Goal: Obtain resource: Download file/media

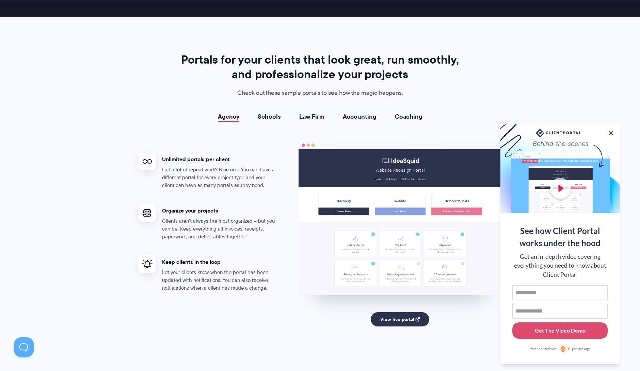
scroll to position [1226, 0]
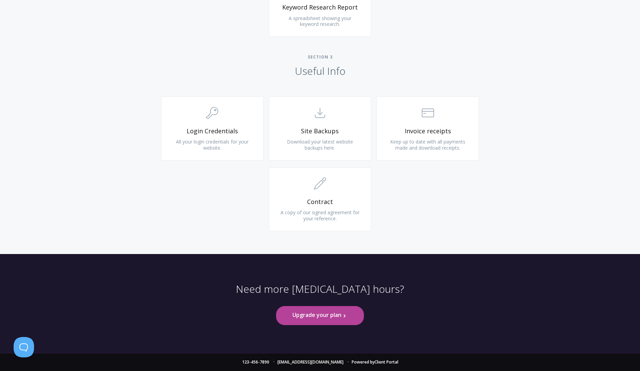
scroll to position [552, 0]
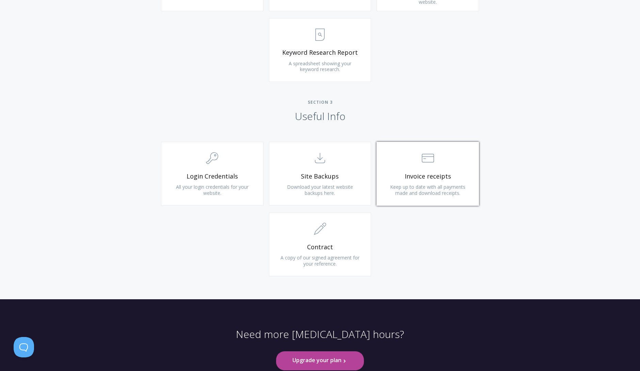
click at [425, 189] on span "Keep up to date with all payments made and download receipts." at bounding box center [427, 190] width 75 height 13
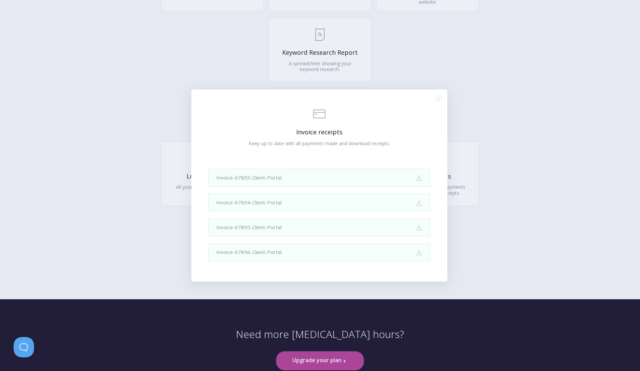
click at [516, 140] on div ".st0{fill:none;stroke:#000000;stroke-width:2;stroke-miterlimit:10;} Financial I…" at bounding box center [320, 185] width 640 height 371
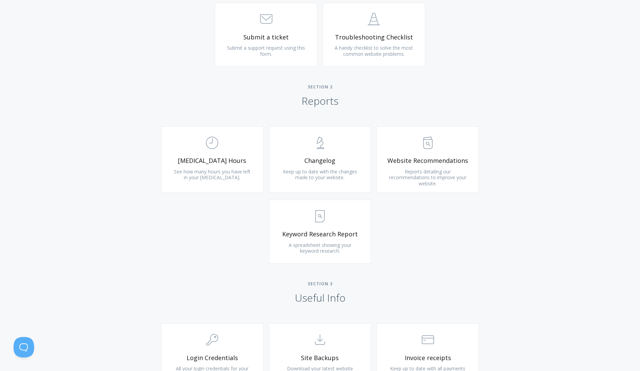
scroll to position [280, 0]
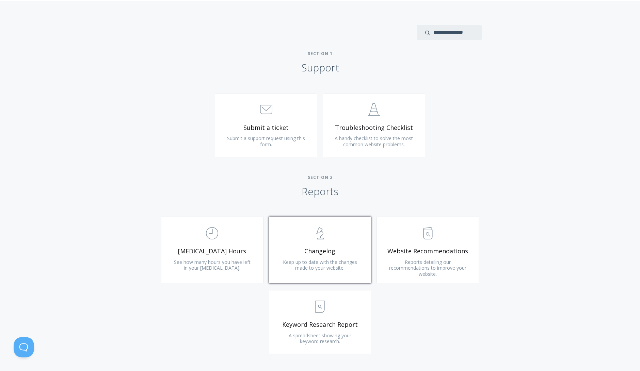
click at [327, 255] on span "Changelog" at bounding box center [320, 252] width 81 height 8
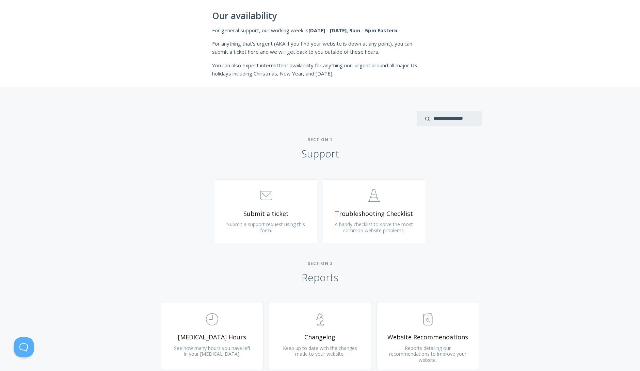
scroll to position [234, 0]
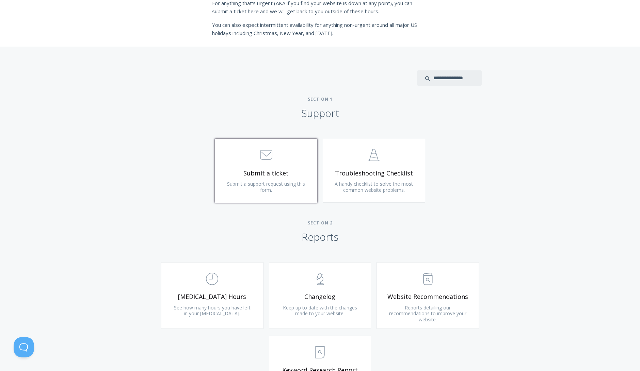
click at [272, 168] on link ".st0{fill:none;stroke:#000000;stroke-width:2;stroke-miterlimit:10;} 3. Communic…" at bounding box center [266, 171] width 102 height 64
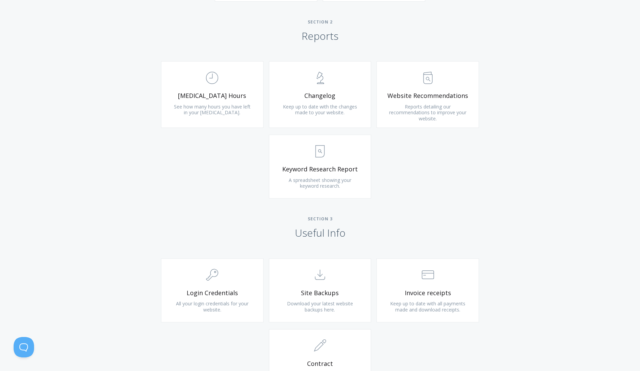
scroll to position [416, 0]
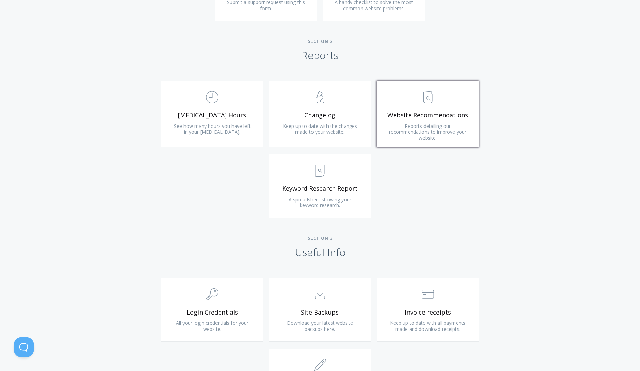
click at [442, 120] on link ".st0{fill:none;stroke:#000000;stroke-width:2;stroke-miterlimit:10;} Untitled-13…" at bounding box center [428, 114] width 102 height 67
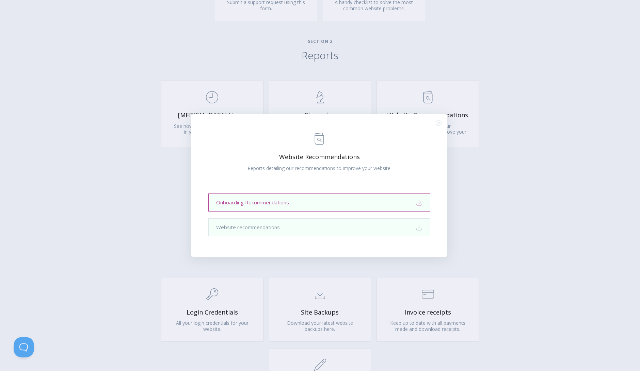
click at [341, 203] on link "Onboarding Recommendations Download" at bounding box center [319, 203] width 222 height 18
click at [524, 194] on div ".st0{fill:none;stroke:#000000;stroke-width:2;stroke-miterlimit:10;} Untitled-13…" at bounding box center [320, 185] width 640 height 371
